Goal: Task Accomplishment & Management: Complete application form

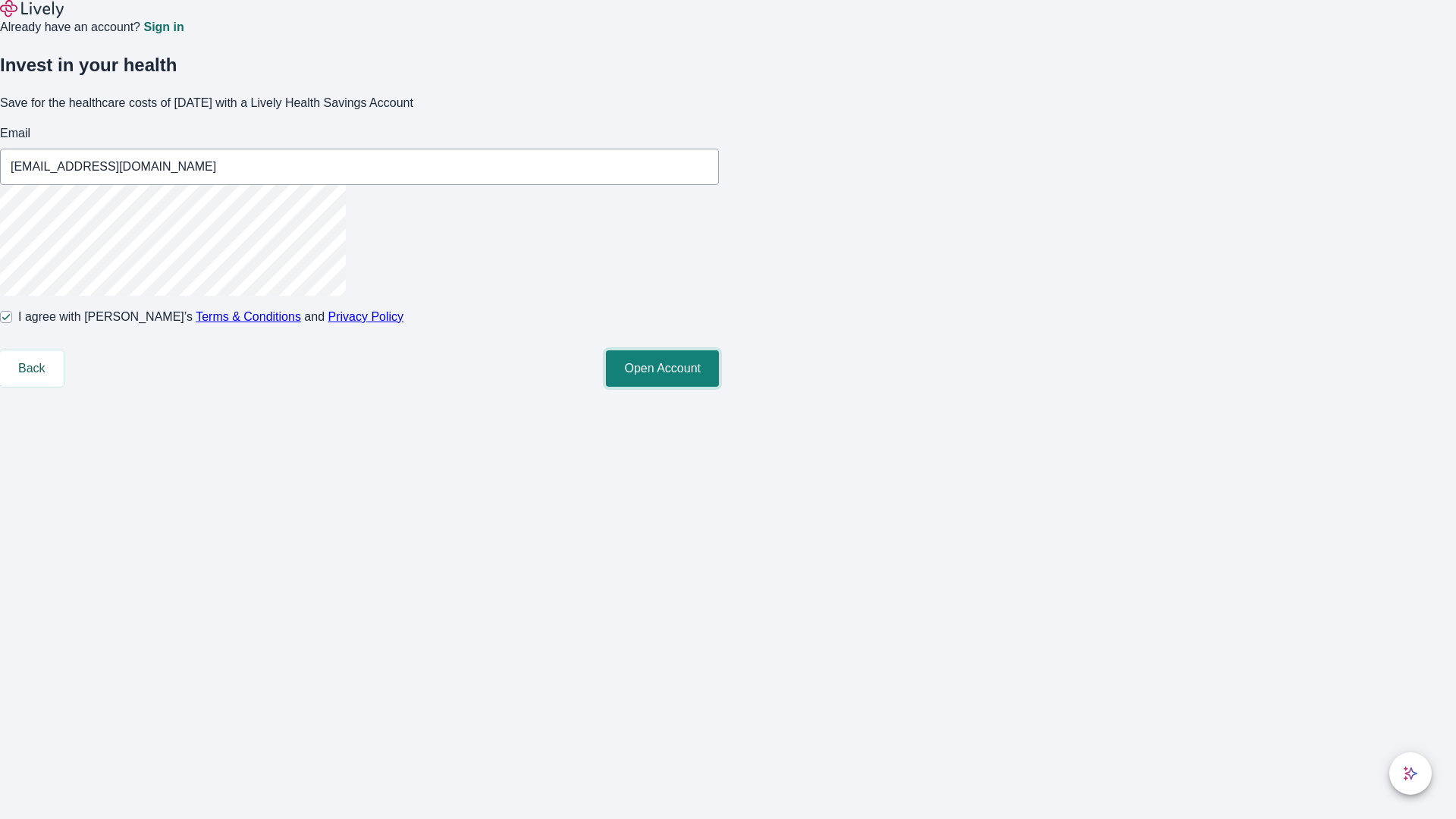
click at [719, 387] on button "Open Account" at bounding box center [663, 368] width 113 height 36
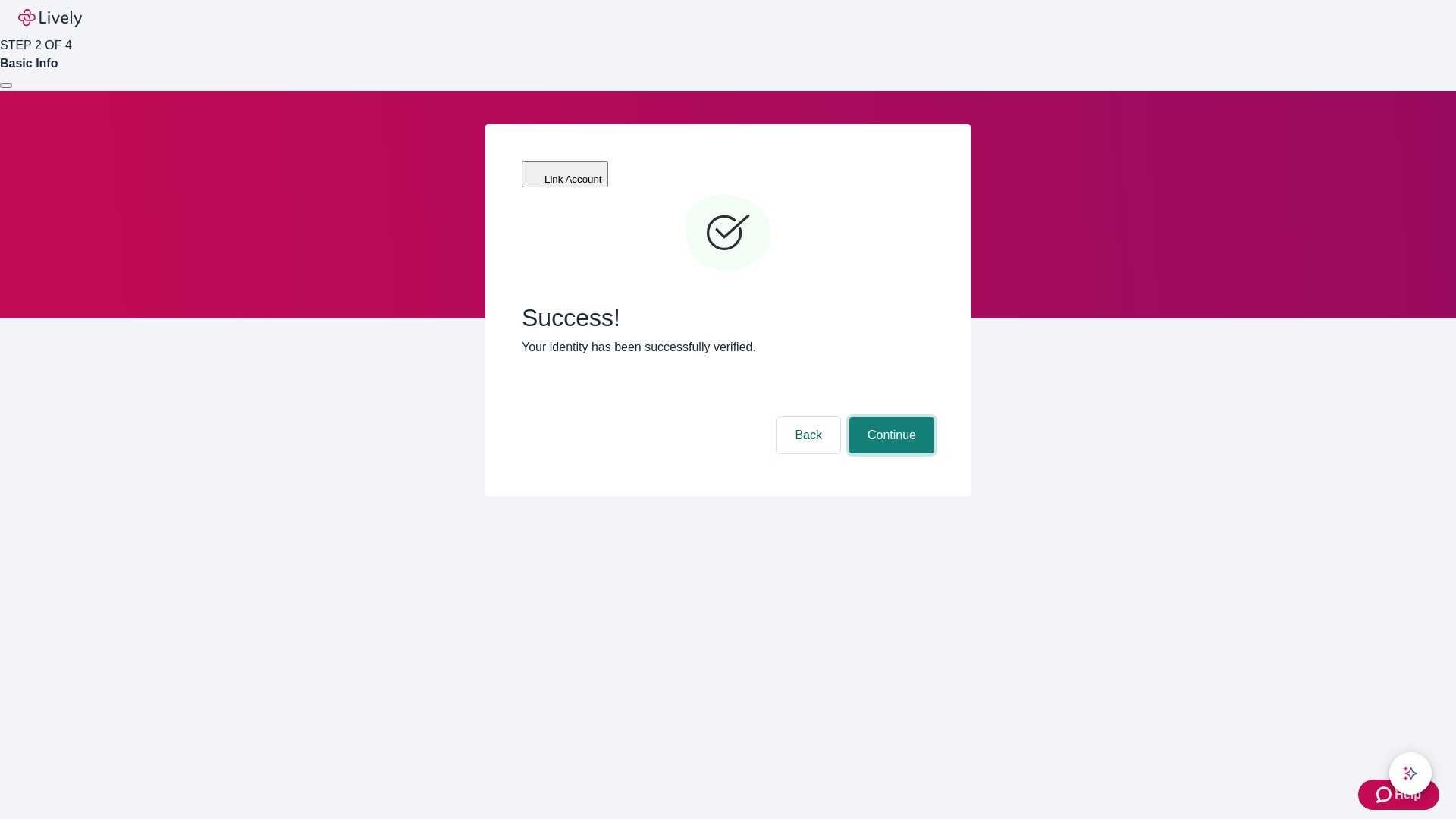
click at [890, 417] on button "Continue" at bounding box center [891, 435] width 85 height 36
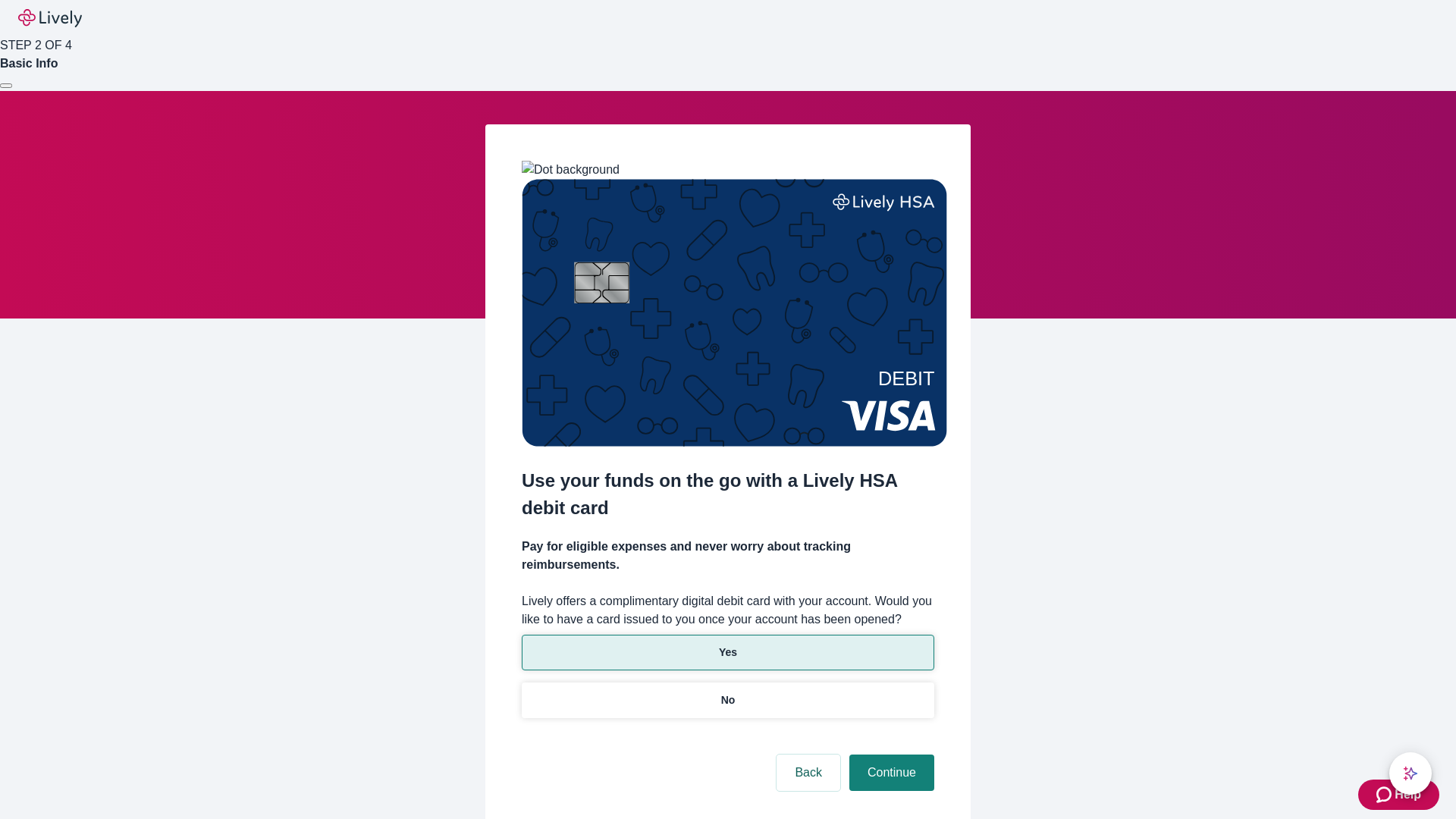
click at [728, 644] on p "Yes" at bounding box center [728, 652] width 18 height 16
click at [890, 754] on button "Continue" at bounding box center [891, 772] width 85 height 36
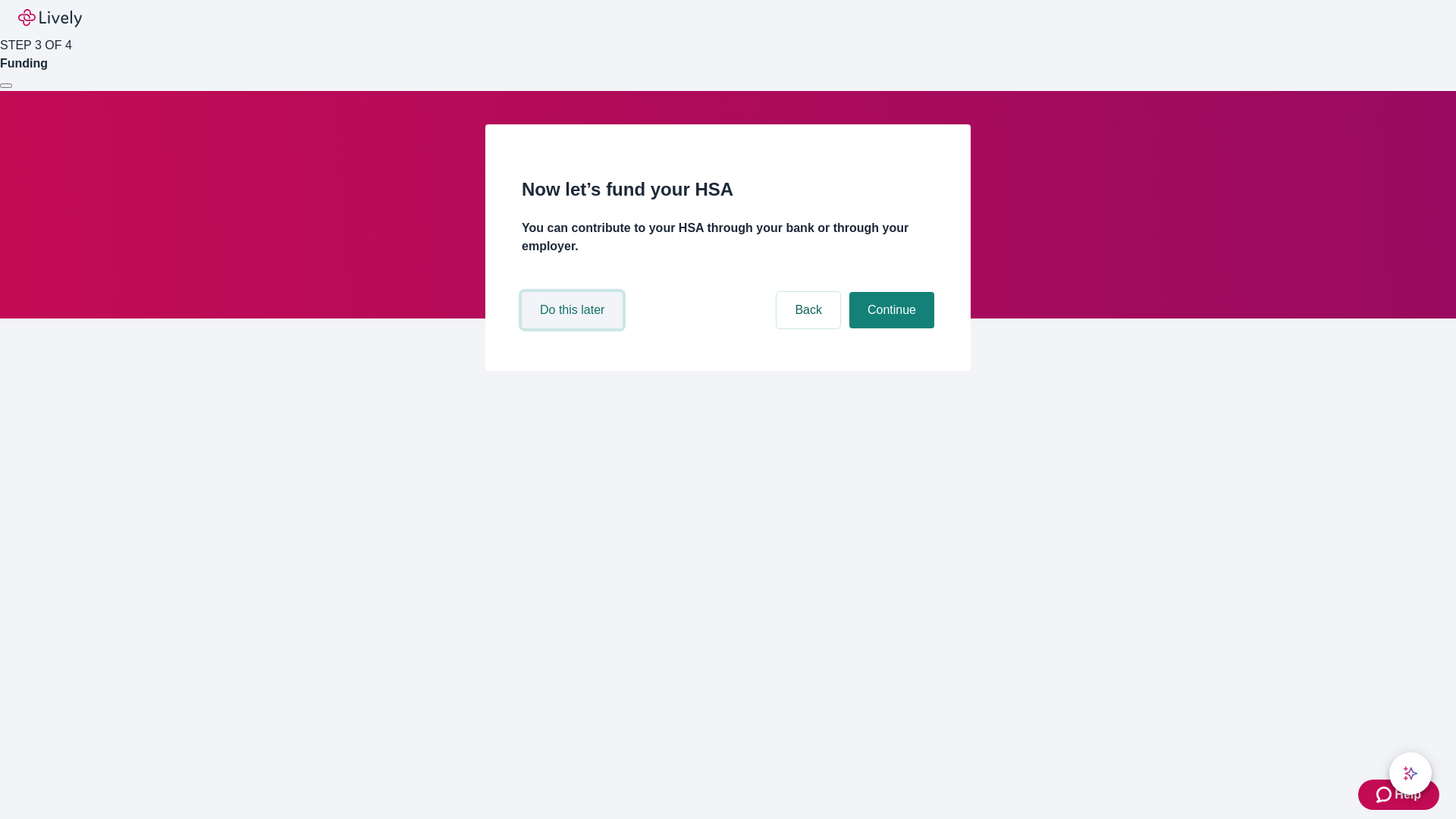
click at [574, 328] on button "Do this later" at bounding box center [572, 310] width 101 height 36
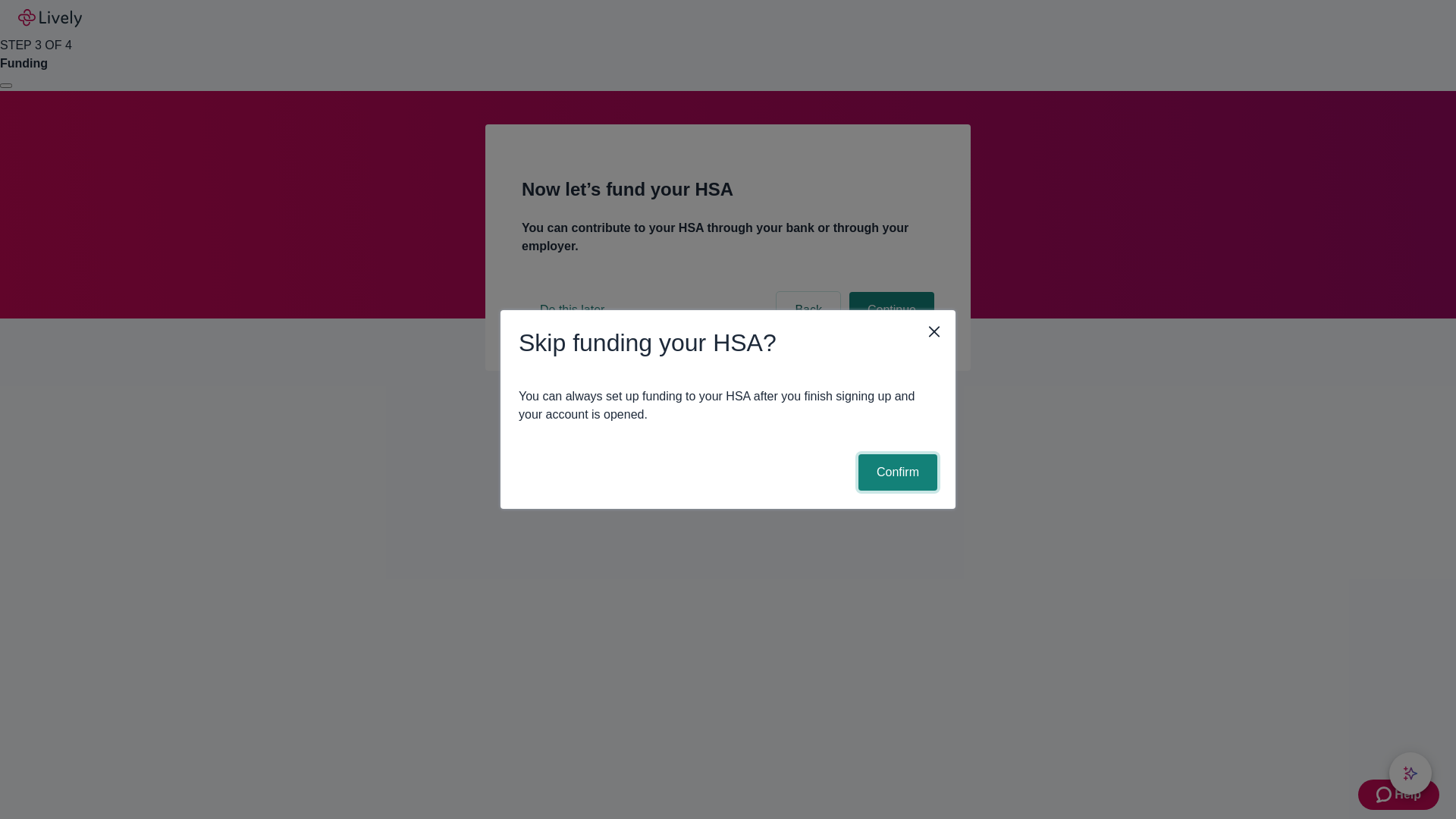
click at [896, 472] on button "Confirm" at bounding box center [897, 472] width 79 height 36
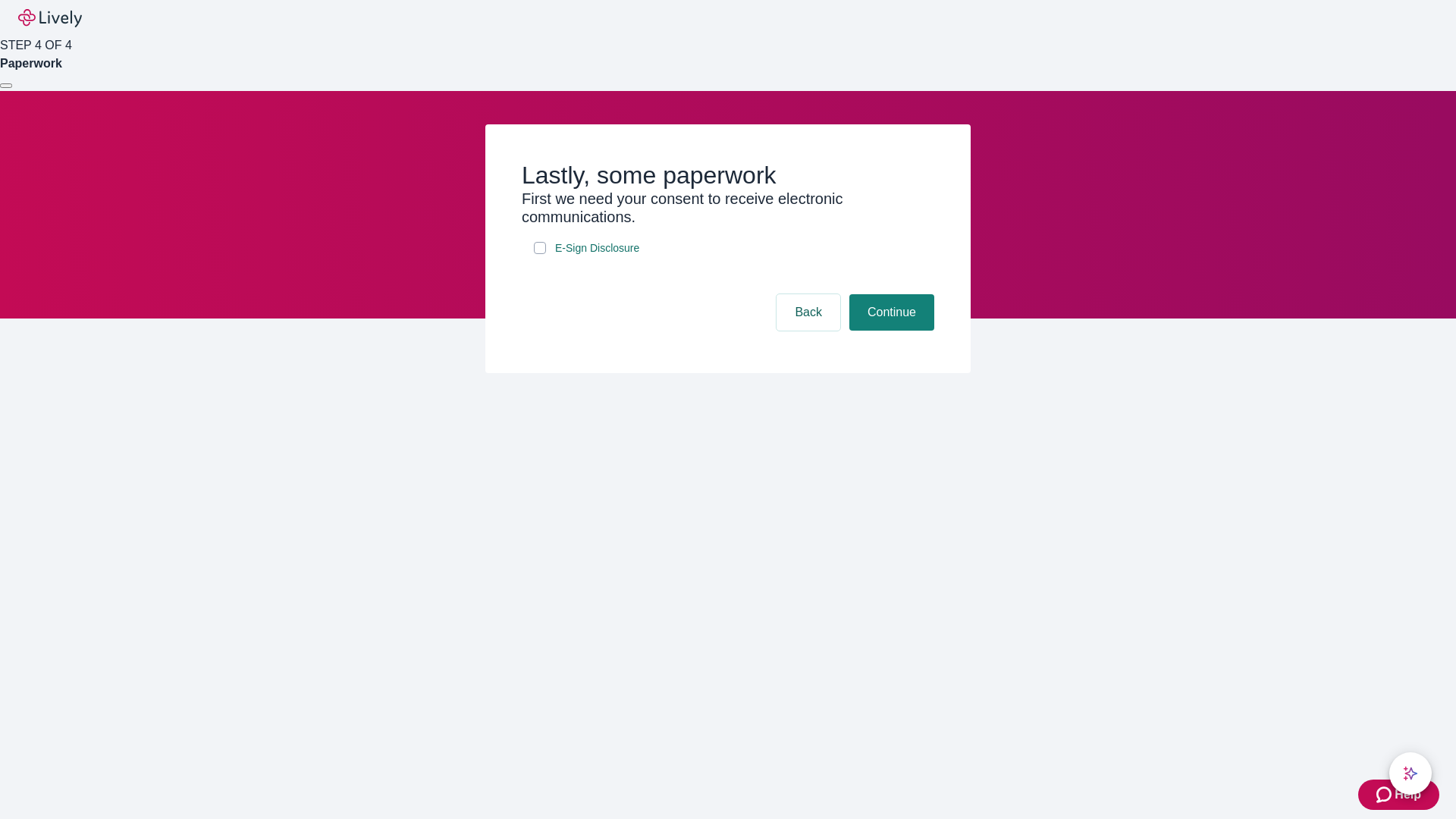
click at [539, 254] on input "E-Sign Disclosure" at bounding box center [539, 247] width 12 height 12
checkbox input "true"
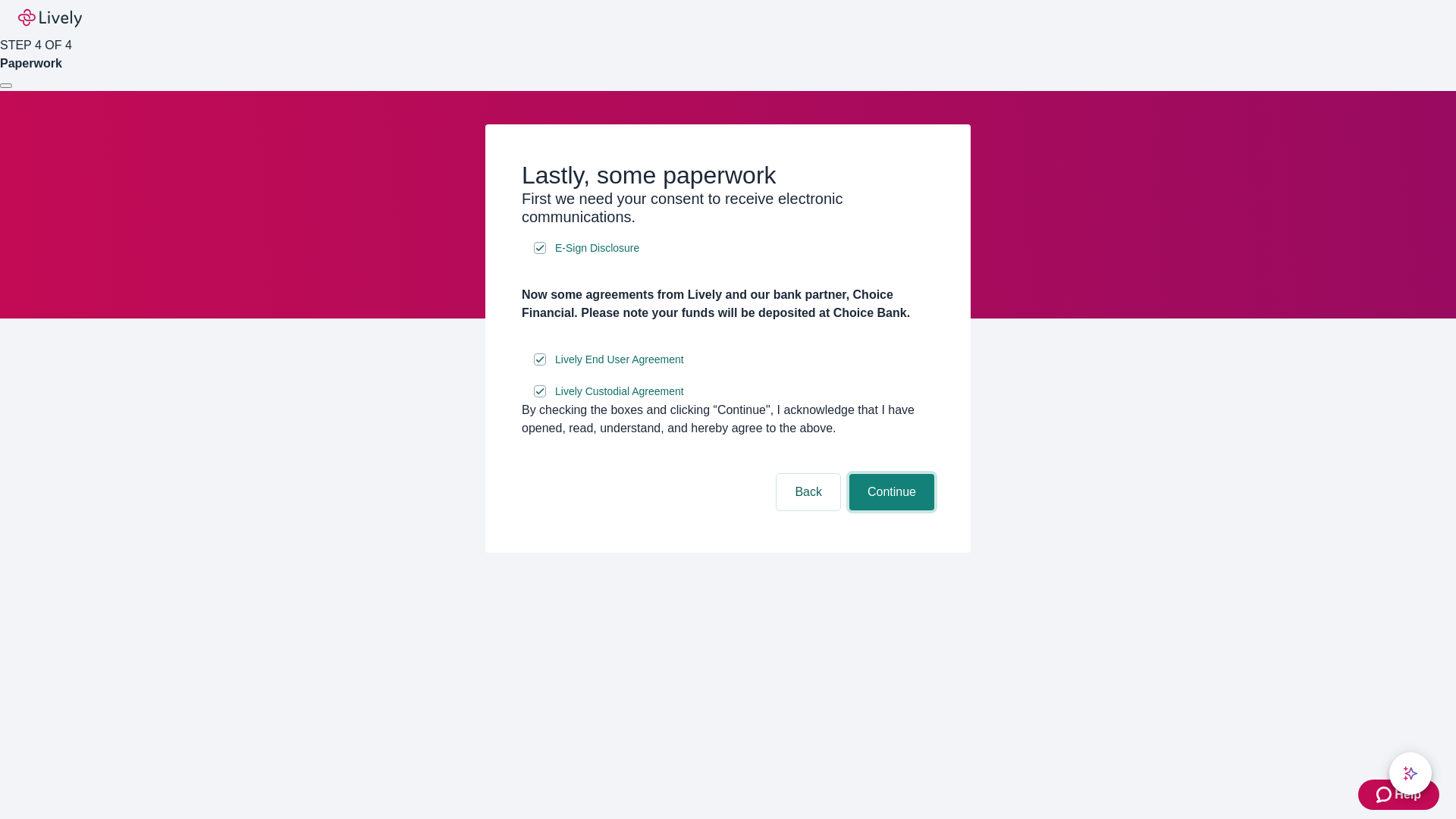
click at [890, 510] on button "Continue" at bounding box center [891, 492] width 85 height 36
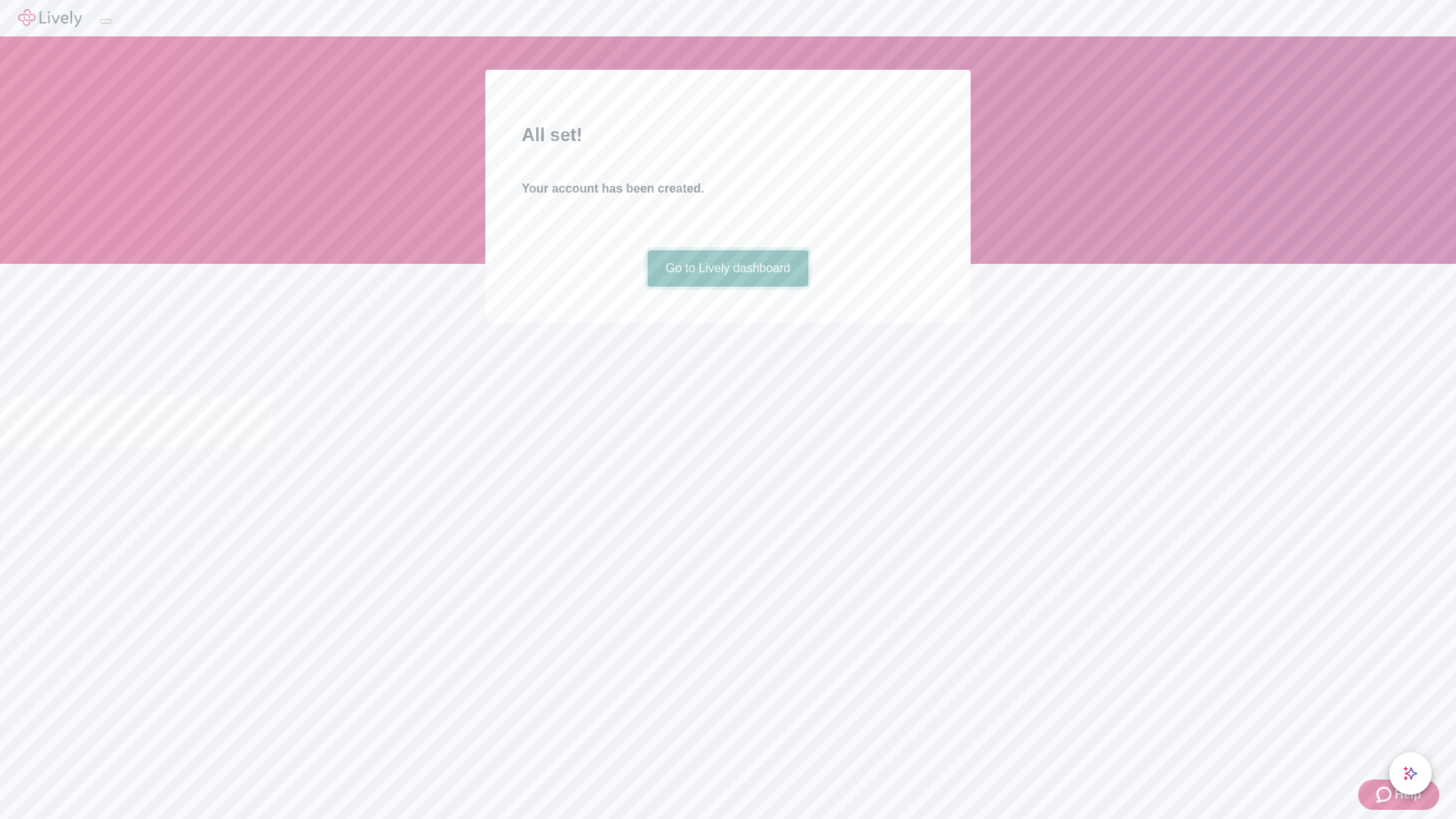
click at [728, 286] on link "Go to Lively dashboard" at bounding box center [728, 268] width 161 height 36
